Goal: Task Accomplishment & Management: Use online tool/utility

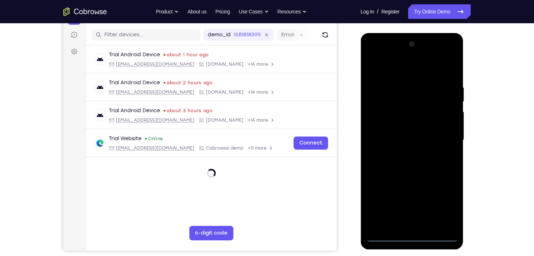
click at [407, 239] on div at bounding box center [412, 141] width 92 height 204
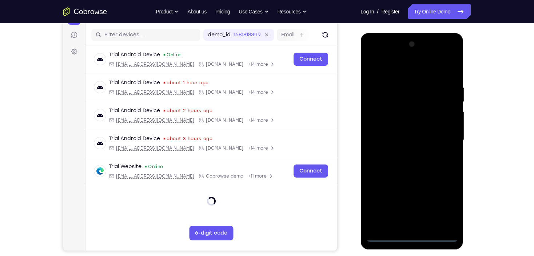
click at [442, 202] on div at bounding box center [412, 141] width 92 height 204
click at [371, 56] on div at bounding box center [412, 141] width 92 height 204
click at [443, 136] on div at bounding box center [412, 141] width 92 height 204
click at [405, 153] on div at bounding box center [412, 141] width 92 height 204
click at [402, 128] on div at bounding box center [412, 141] width 92 height 204
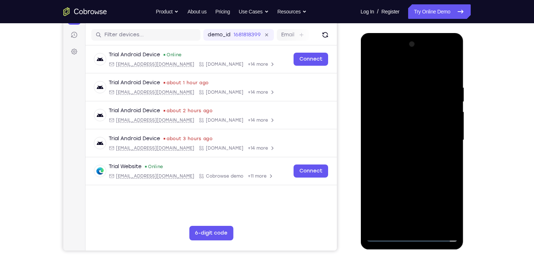
click at [398, 125] on div at bounding box center [412, 141] width 92 height 204
click at [399, 125] on div at bounding box center [412, 141] width 92 height 204
click at [411, 142] on div at bounding box center [412, 141] width 92 height 204
click at [418, 166] on div at bounding box center [412, 141] width 92 height 204
click at [418, 163] on div at bounding box center [412, 141] width 92 height 204
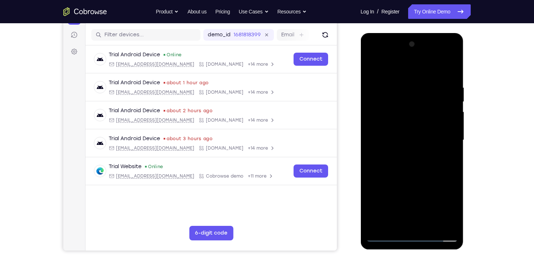
click at [415, 163] on div at bounding box center [412, 141] width 92 height 204
click at [416, 174] on div at bounding box center [412, 141] width 92 height 204
click at [428, 225] on div at bounding box center [412, 141] width 92 height 204
click at [418, 179] on div at bounding box center [412, 141] width 92 height 204
click at [428, 136] on div at bounding box center [412, 141] width 92 height 204
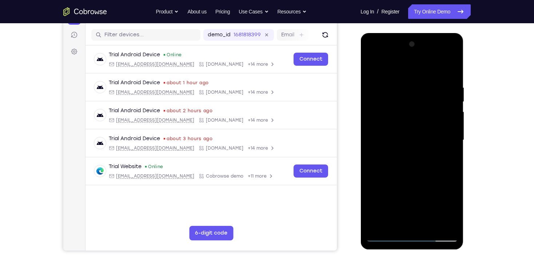
click at [399, 174] on div at bounding box center [412, 141] width 92 height 204
click at [451, 67] on div at bounding box center [412, 141] width 92 height 204
click at [450, 65] on div at bounding box center [412, 141] width 92 height 204
click at [451, 68] on div at bounding box center [412, 141] width 92 height 204
click at [450, 191] on div at bounding box center [412, 141] width 92 height 204
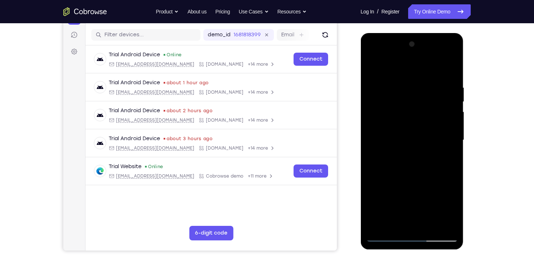
click at [382, 33] on div at bounding box center [411, 33] width 103 height 0
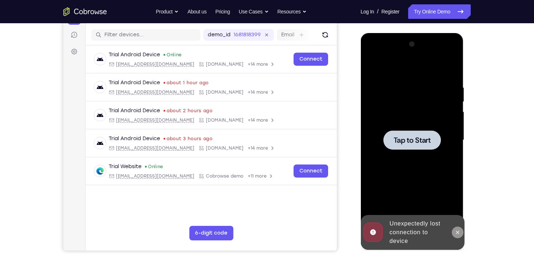
click at [456, 233] on icon at bounding box center [457, 233] width 6 height 6
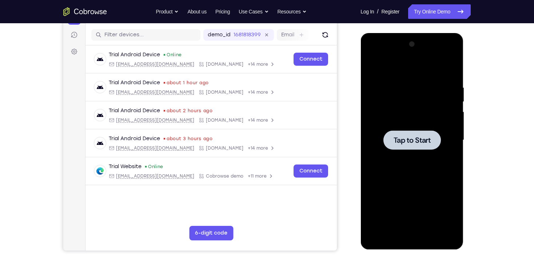
click at [403, 141] on span "Tap to Start" at bounding box center [411, 140] width 37 height 7
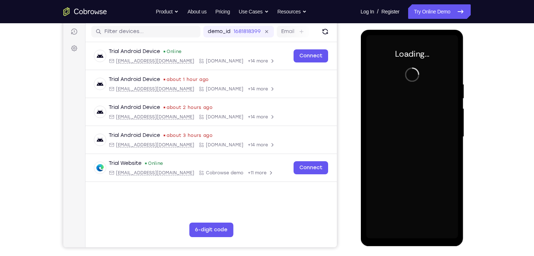
scroll to position [87, 0]
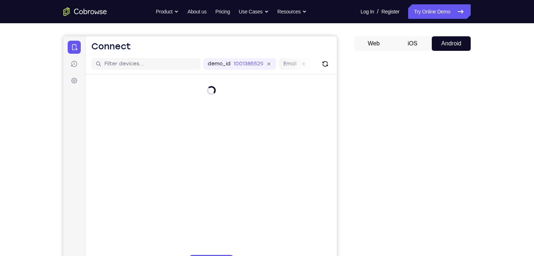
scroll to position [87, 0]
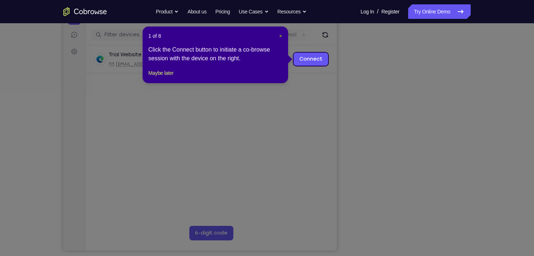
click at [281, 38] on span "×" at bounding box center [280, 36] width 3 height 6
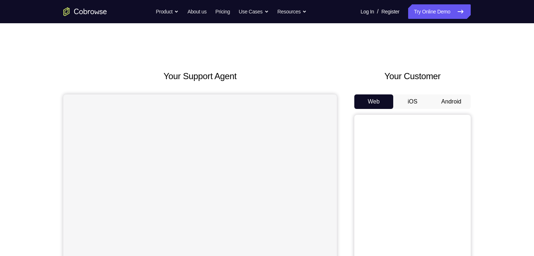
click at [451, 99] on button "Android" at bounding box center [450, 102] width 39 height 15
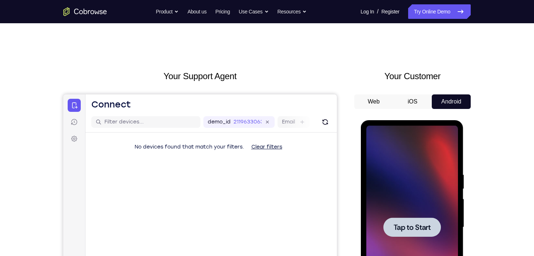
click at [416, 233] on div at bounding box center [411, 227] width 57 height 19
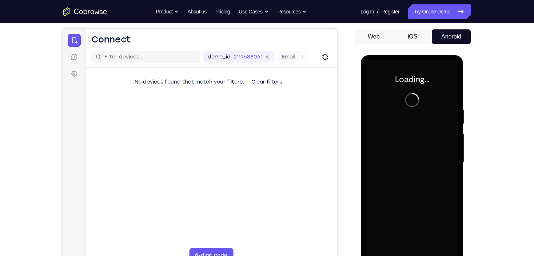
scroll to position [87, 0]
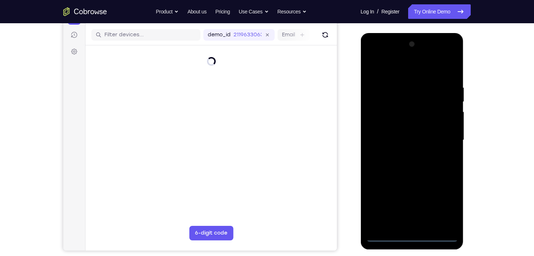
click at [412, 235] on div at bounding box center [412, 141] width 92 height 204
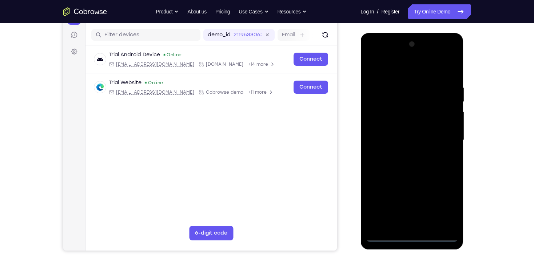
click at [441, 205] on div at bounding box center [412, 141] width 92 height 204
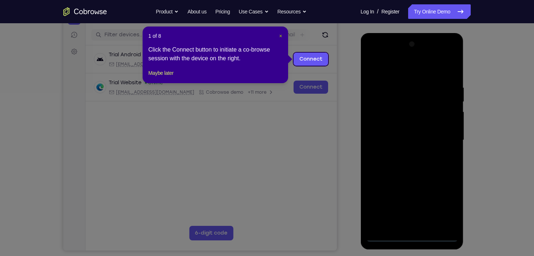
click at [281, 37] on span "×" at bounding box center [280, 36] width 3 height 6
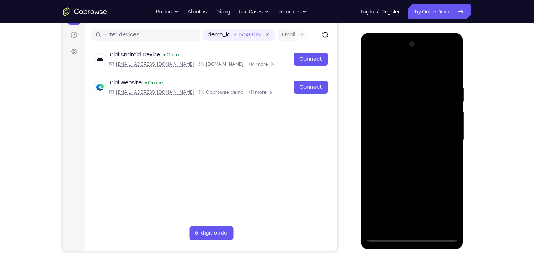
click at [372, 55] on div at bounding box center [412, 141] width 92 height 204
click at [443, 136] on div at bounding box center [412, 141] width 92 height 204
click at [403, 152] on div at bounding box center [412, 141] width 92 height 204
click at [410, 130] on div at bounding box center [412, 141] width 92 height 204
click at [407, 124] on div at bounding box center [412, 141] width 92 height 204
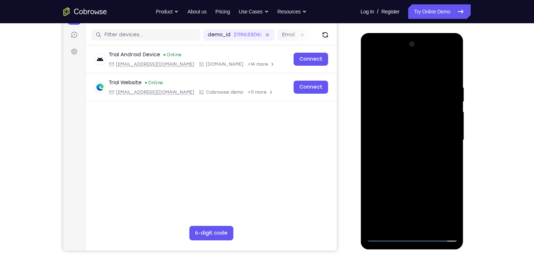
click at [418, 138] on div at bounding box center [412, 141] width 92 height 204
click at [405, 166] on div at bounding box center [412, 141] width 92 height 204
click at [406, 160] on div at bounding box center [412, 141] width 92 height 204
click at [407, 165] on div at bounding box center [412, 141] width 92 height 204
click at [417, 162] on div at bounding box center [412, 141] width 92 height 204
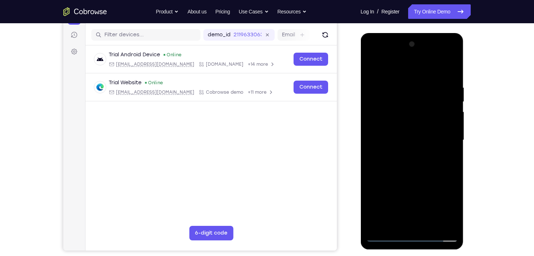
click at [449, 75] on div at bounding box center [412, 141] width 92 height 204
click at [423, 145] on div at bounding box center [412, 141] width 92 height 204
click at [399, 89] on div at bounding box center [412, 141] width 92 height 204
click at [448, 69] on div at bounding box center [412, 141] width 92 height 204
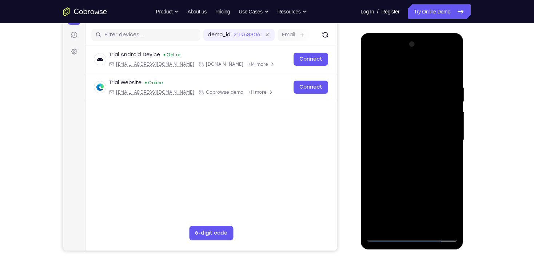
click at [430, 225] on div at bounding box center [412, 141] width 92 height 204
click at [418, 179] on div at bounding box center [412, 141] width 92 height 204
